Goal: Task Accomplishment & Management: Use online tool/utility

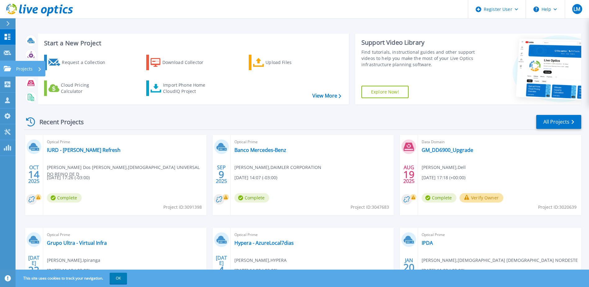
click at [12, 69] on link "Projects Projects" at bounding box center [8, 69] width 16 height 16
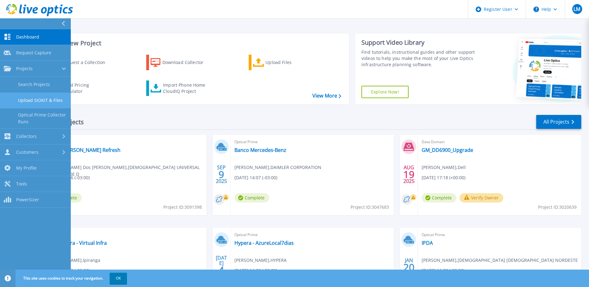
click at [45, 101] on link "Upload SIOKIT & Files" at bounding box center [35, 100] width 71 height 16
